Goal: Check status

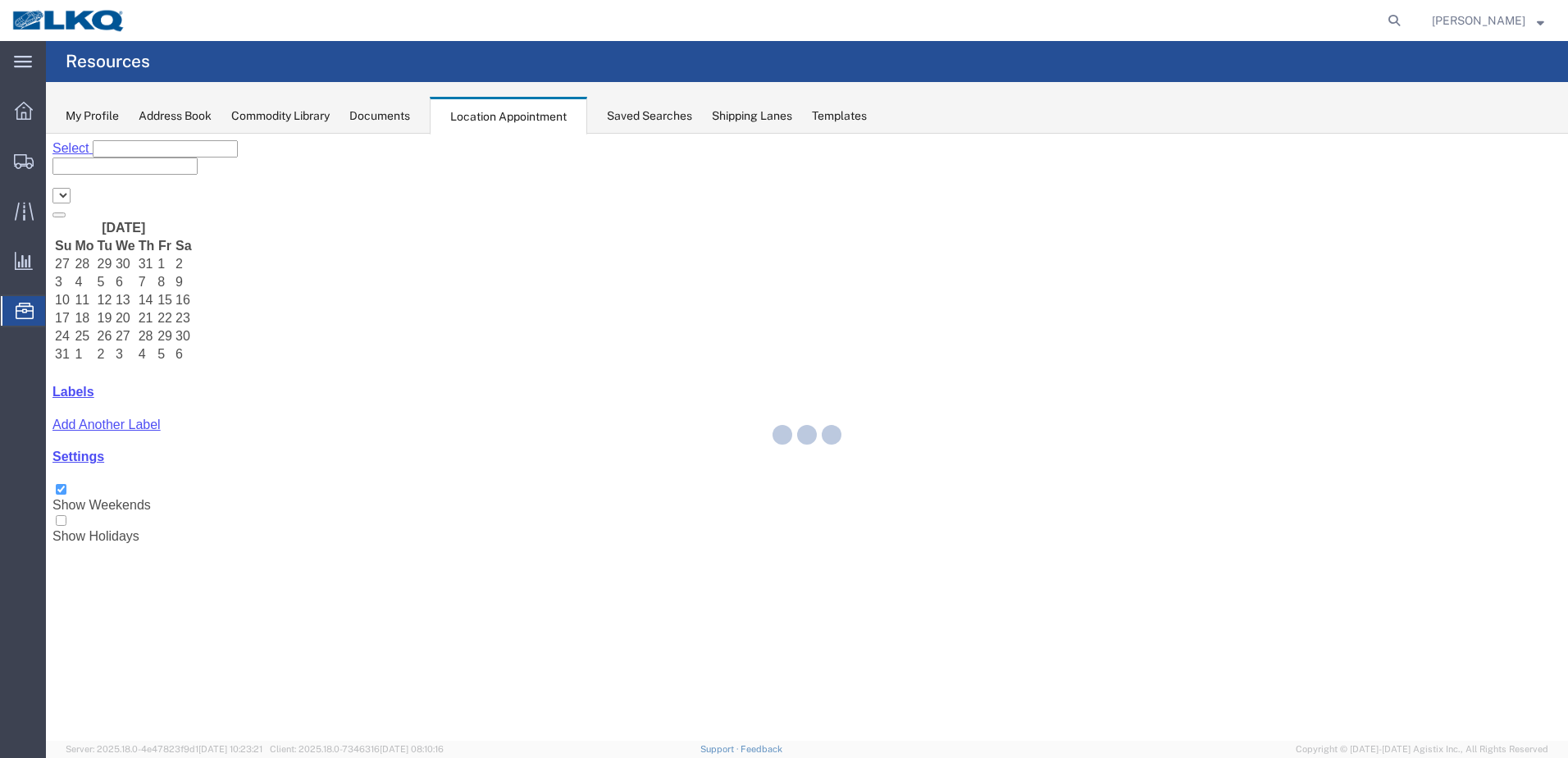
select select "28018"
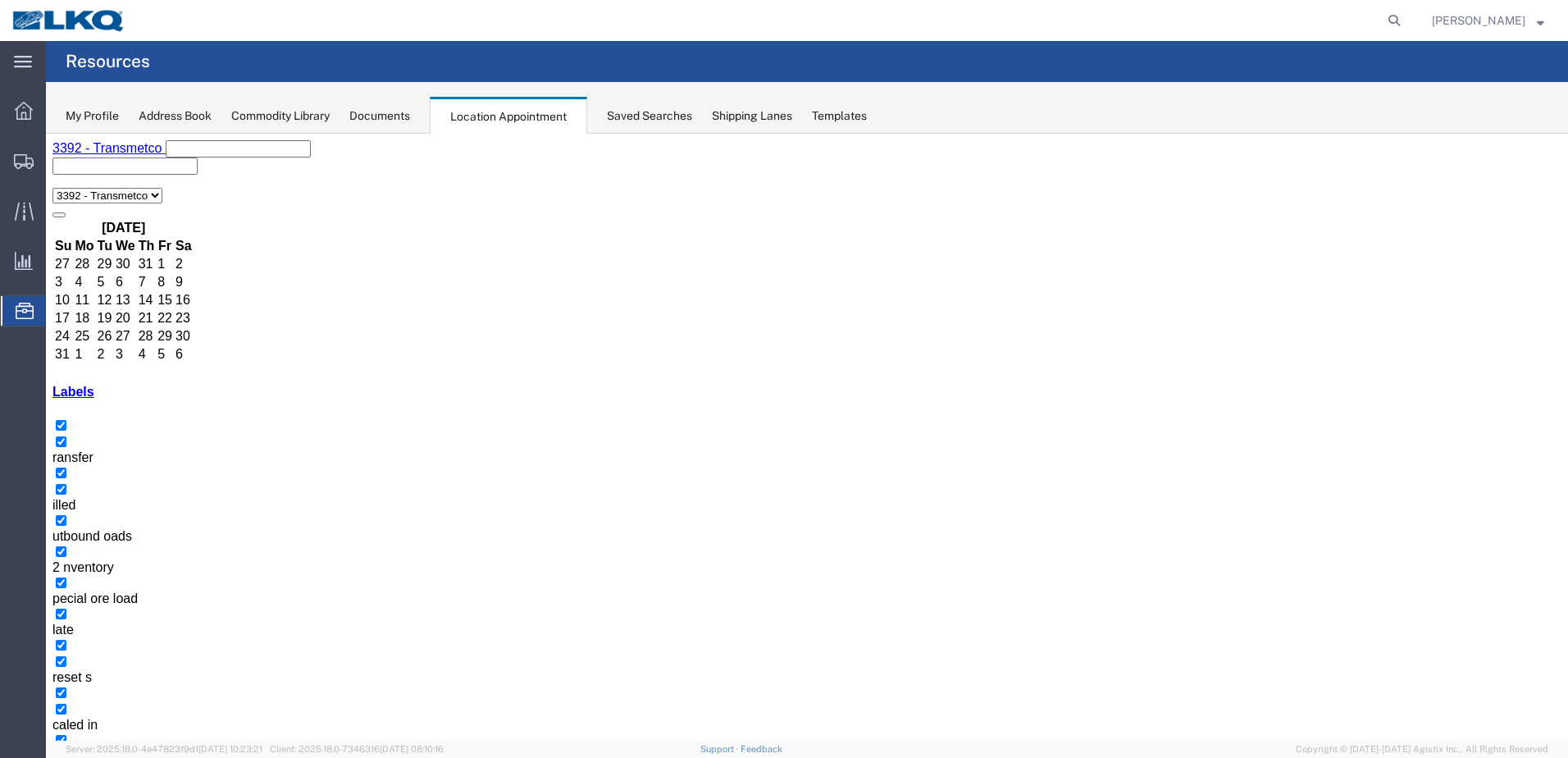
drag, startPoint x: 724, startPoint y: 400, endPoint x: 728, endPoint y: 388, distance: 12.6
